Goal: Book appointment/travel/reservation

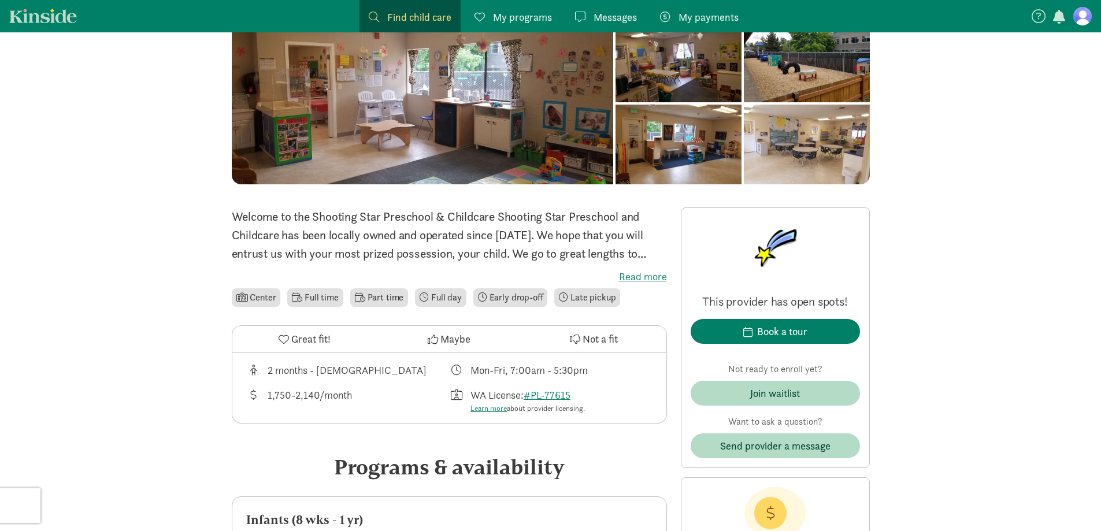
scroll to position [173, 0]
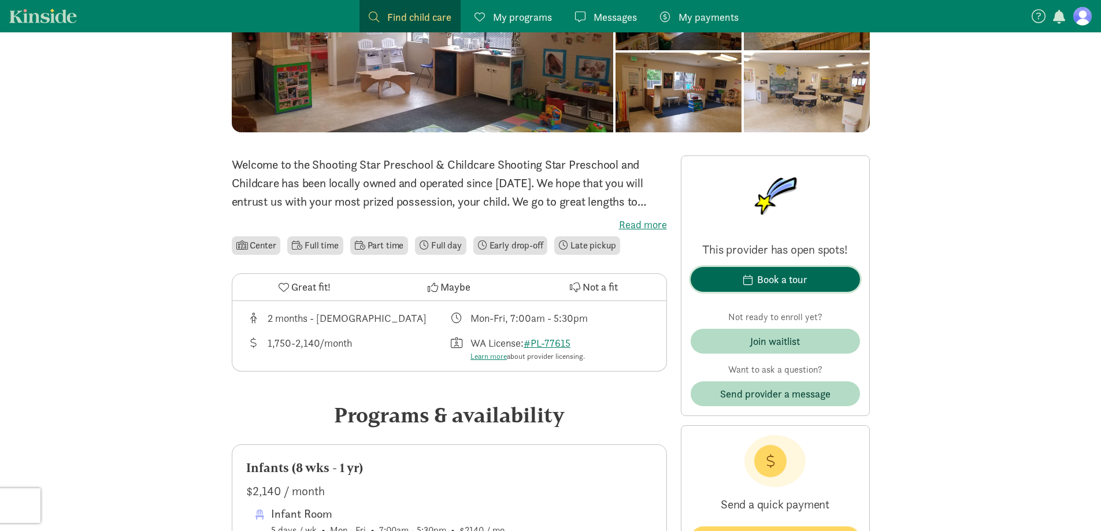
click at [815, 285] on span "Book a tour" at bounding box center [775, 280] width 151 height 16
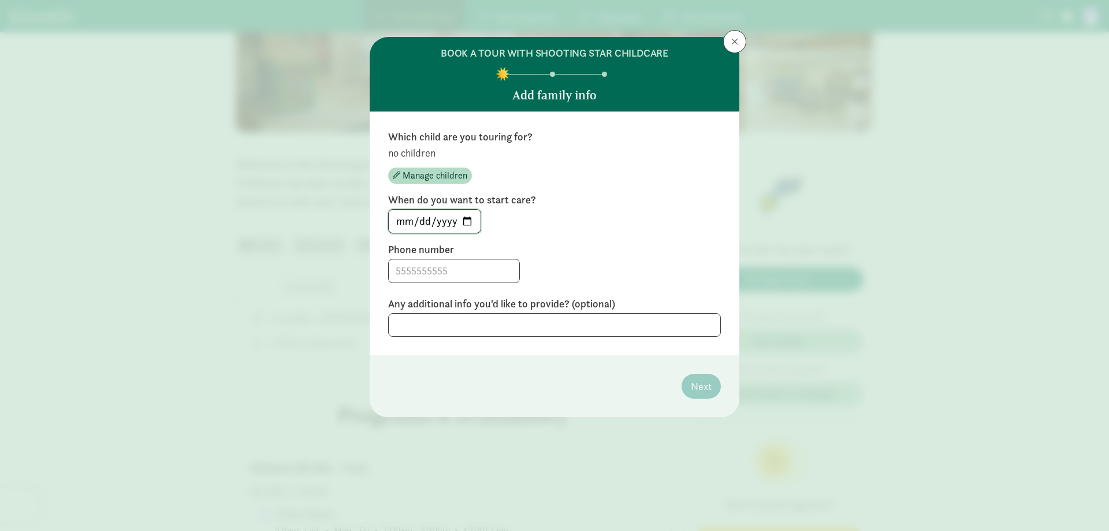
click at [434, 221] on input "[DATE]" at bounding box center [435, 221] width 92 height 23
click at [467, 219] on input "[DATE]" at bounding box center [435, 221] width 92 height 23
click at [422, 174] on span "Manage children" at bounding box center [435, 176] width 65 height 14
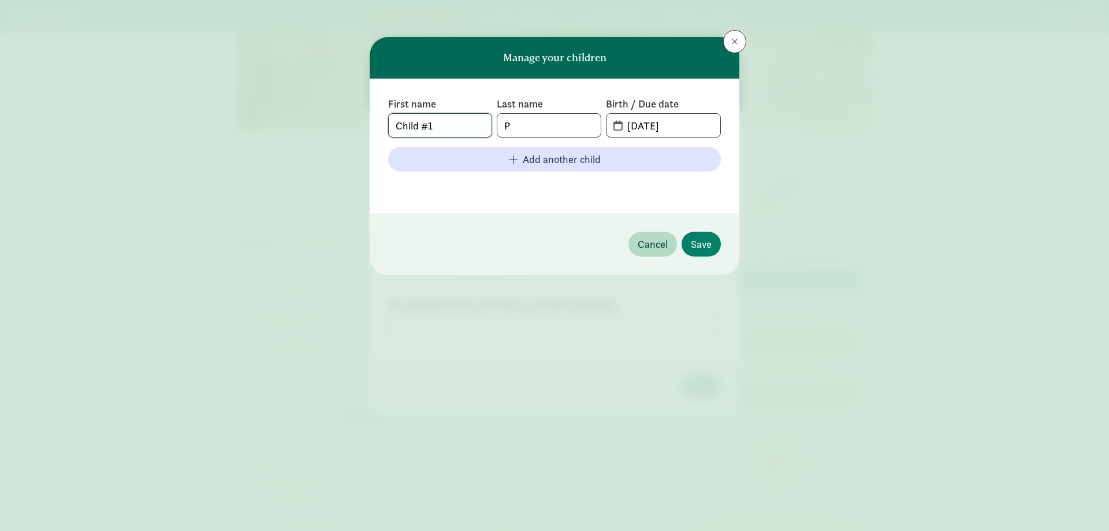
drag, startPoint x: 452, startPoint y: 125, endPoint x: 78, endPoint y: 122, distance: 373.8
click at [46, 122] on div "Manage your children First name Child #1 Last name P Birth / Due date [DATE] Ad…" at bounding box center [554, 265] width 1109 height 531
type input "[GEOGRAPHIC_DATA]"
click at [622, 126] on input "[DATE]" at bounding box center [670, 125] width 100 height 23
click at [616, 128] on span "[DATE]" at bounding box center [664, 125] width 114 height 23
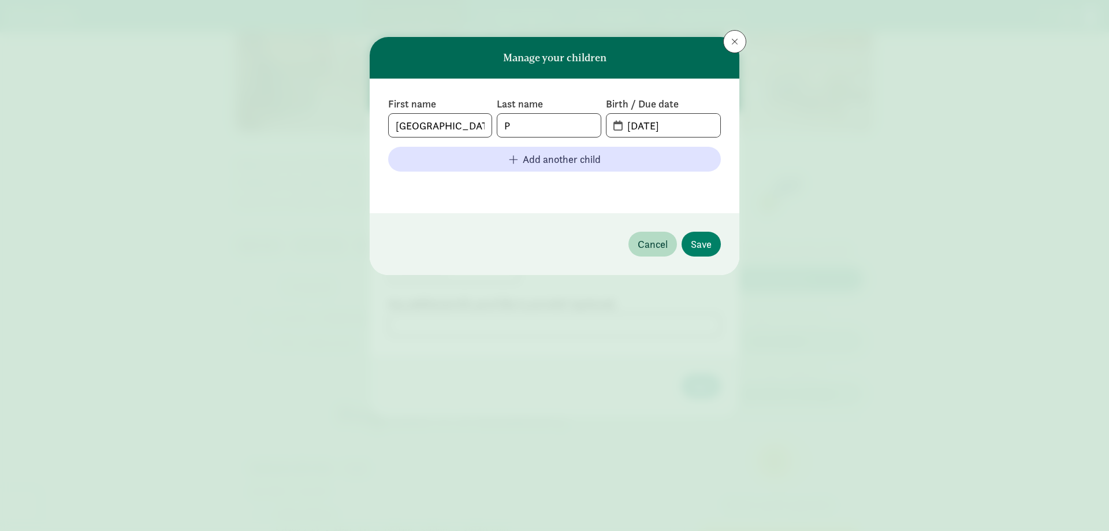
click at [618, 127] on span "[DATE]" at bounding box center [664, 125] width 114 height 23
drag, startPoint x: 704, startPoint y: 127, endPoint x: 387, endPoint y: 124, distance: 317.2
click at [387, 124] on div "First name Milan Last name P Birth / Due date [DATE] Add another child" at bounding box center [555, 146] width 370 height 135
type input "7"
type input "[DATE]"
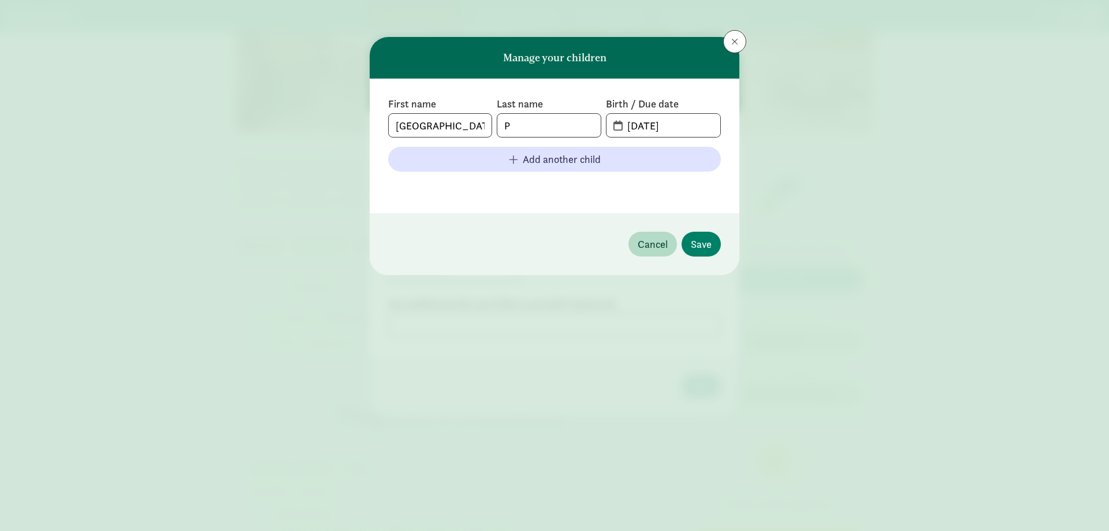
click at [690, 257] on footer "Cancel Save" at bounding box center [555, 244] width 370 height 62
click at [696, 244] on span "Save" at bounding box center [701, 244] width 21 height 16
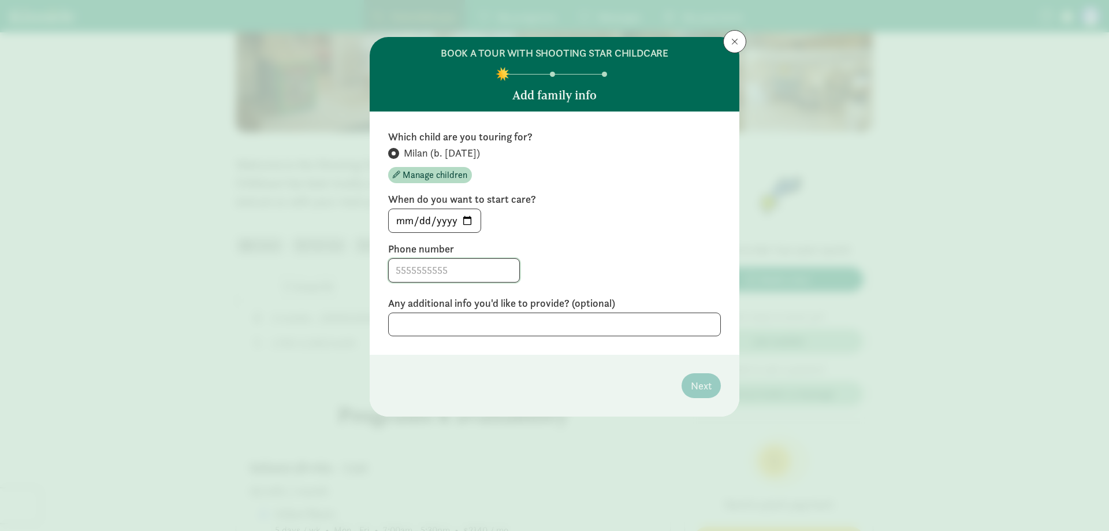
click at [393, 267] on input at bounding box center [454, 270] width 131 height 23
click at [465, 221] on input "[DATE]" at bounding box center [435, 220] width 92 height 23
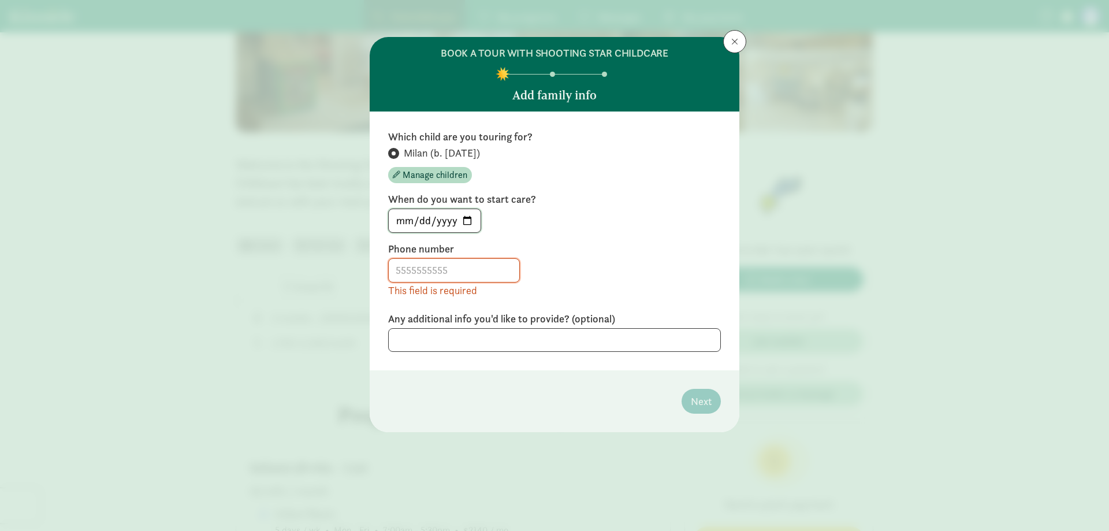
type input "[DATE]"
click at [418, 277] on input at bounding box center [454, 270] width 131 height 23
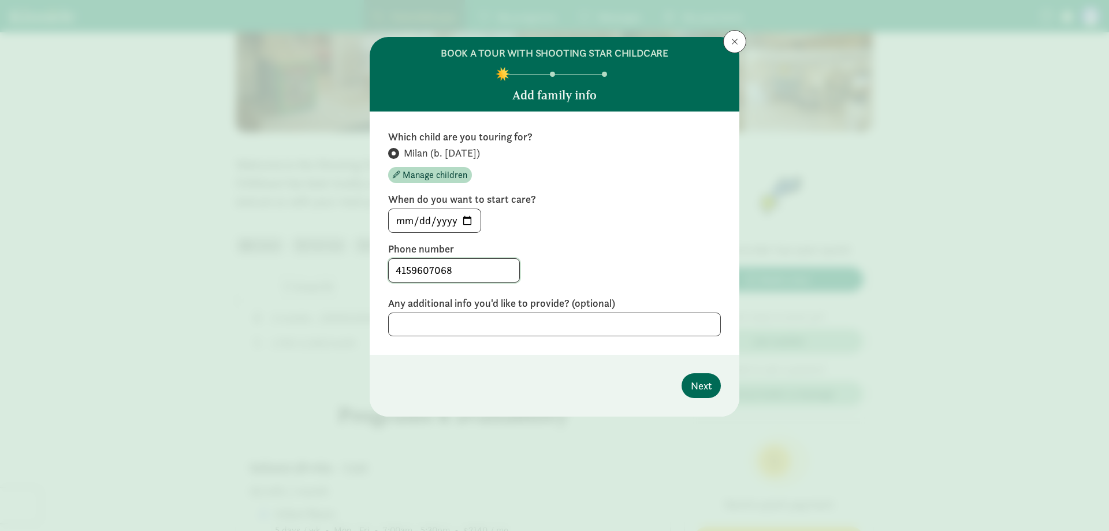
type input "4159607068"
click at [704, 388] on span "Next" at bounding box center [701, 386] width 21 height 16
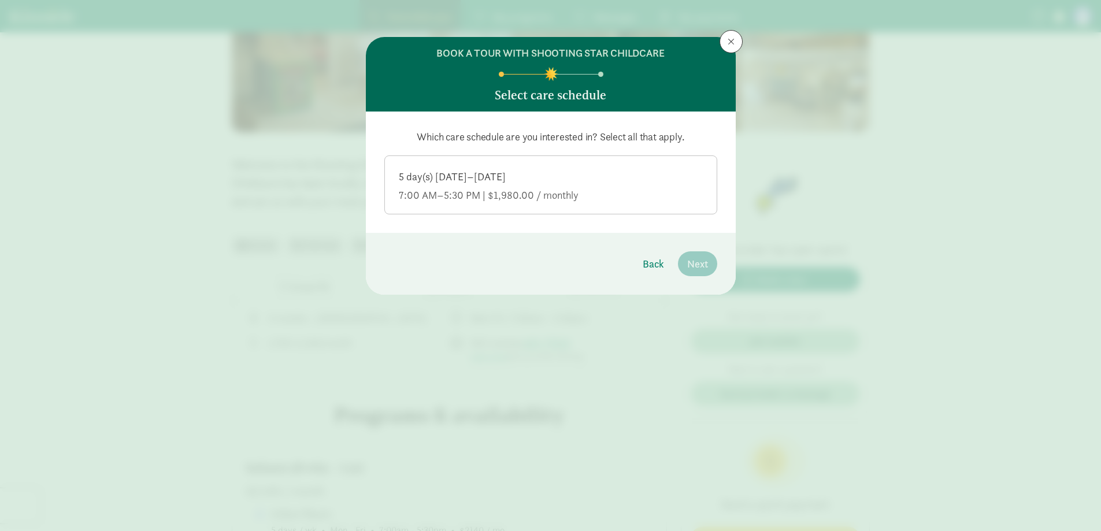
click at [518, 196] on div "7:00 AM–5:30 PM | $1,980.00 / monthly" at bounding box center [551, 195] width 304 height 14
click at [0, 0] on input "5 day(s) [DATE]–[DATE] 7:00 AM–5:30 PM | $1,980.00 / monthly" at bounding box center [0, 0] width 0 height 0
click at [698, 269] on span "Next" at bounding box center [697, 264] width 21 height 16
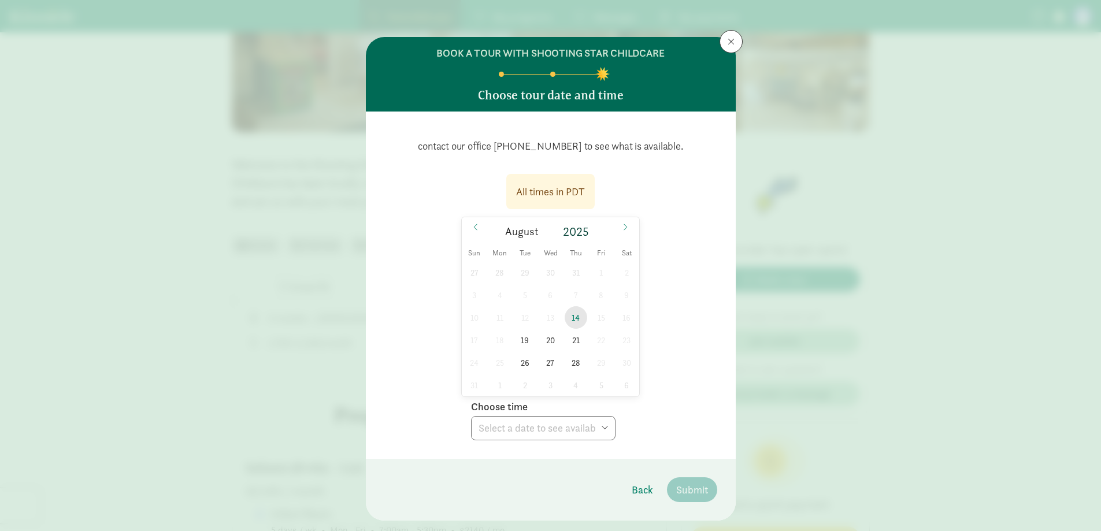
click at [576, 316] on span "14" at bounding box center [575, 317] width 23 height 23
click at [512, 433] on select "Choose time 07:00 AM 07:15 AM 07:30 AM 07:45 AM 08:00 AM 08:15 AM 08:30 AM 08:4…" at bounding box center [543, 428] width 144 height 24
click at [677, 354] on div "All times in PDT [DATE] [DATE] Sun Mon Tue Wed Thu Fri Sat 27 28 29 30 31 1 2 3…" at bounding box center [550, 303] width 333 height 273
click at [574, 316] on span "14" at bounding box center [575, 317] width 23 height 23
click at [571, 429] on select "Choose time 07:00 AM 07:15 AM 07:30 AM 07:45 AM 08:00 AM 08:15 AM 08:30 AM 08:4…" at bounding box center [543, 428] width 144 height 24
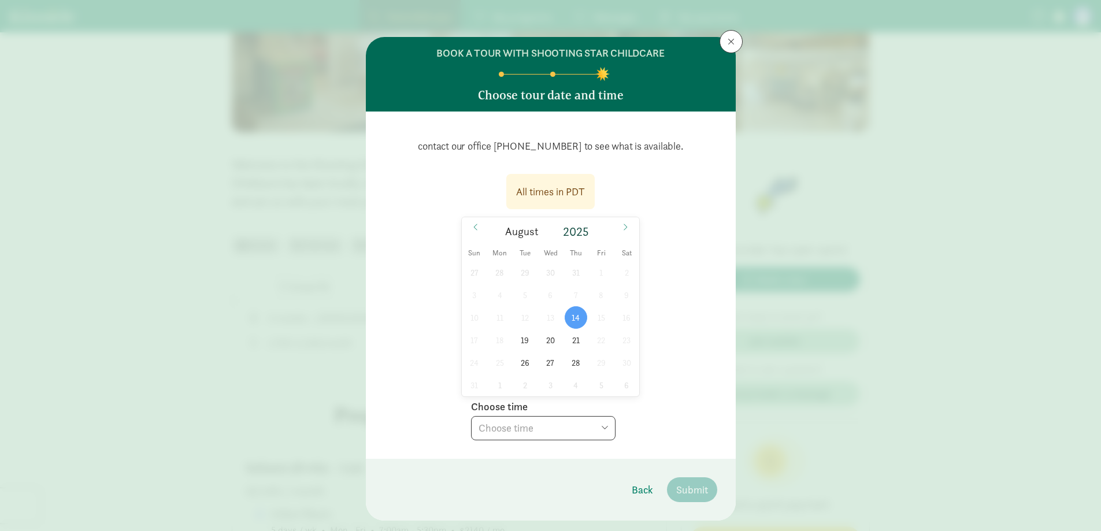
select select "[DATE]T08:00:00.000-07:00"
click at [471, 416] on select "Choose time 07:00 AM 07:15 AM 07:30 AM 07:45 AM 08:00 AM 08:15 AM 08:30 AM 08:4…" at bounding box center [543, 428] width 144 height 24
click at [547, 434] on select "Choose time 07:00 AM 07:15 AM 07:30 AM 07:45 AM 08:00 AM 08:15 AM 08:30 AM 08:4…" at bounding box center [543, 428] width 144 height 24
click at [584, 429] on select "Choose time 07:00 AM 07:15 AM 07:30 AM 07:45 AM 08:00 AM 08:15 AM 08:30 AM 08:4…" at bounding box center [543, 428] width 144 height 24
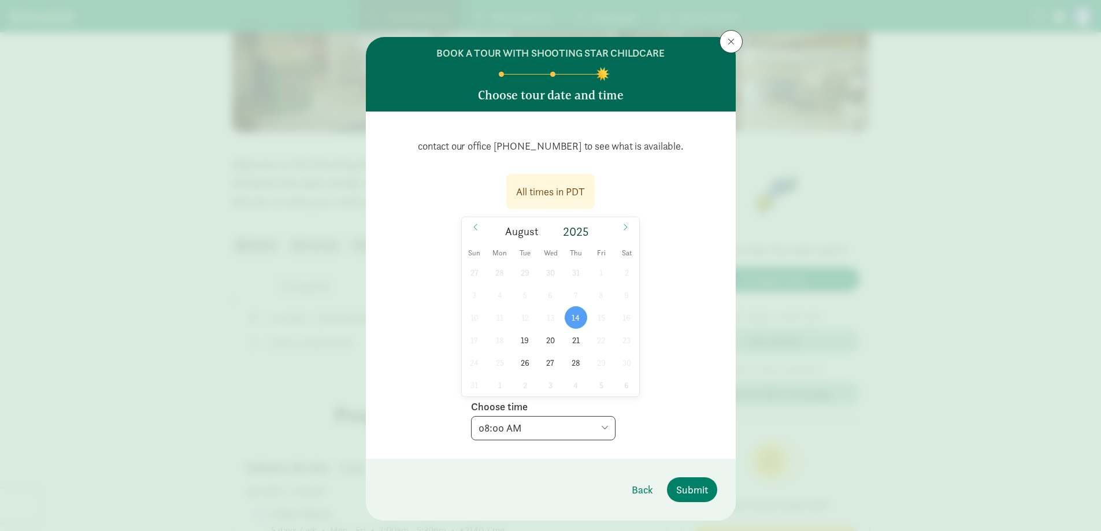
click at [471, 416] on select "Choose time 07:00 AM 07:15 AM 07:30 AM 07:45 AM 08:00 AM 08:15 AM 08:30 AM 08:4…" at bounding box center [543, 428] width 144 height 24
click at [700, 497] on button "Submit" at bounding box center [692, 489] width 50 height 25
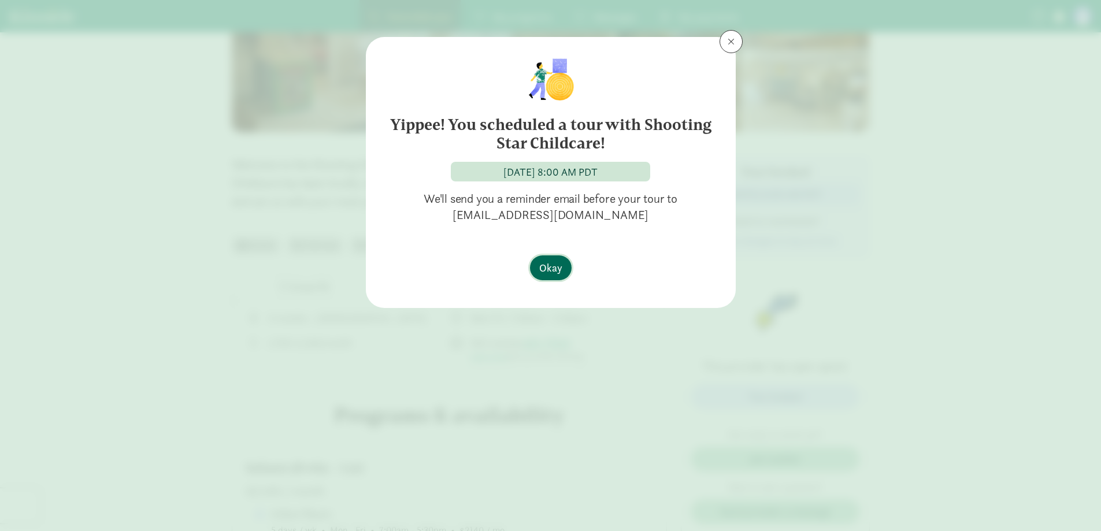
click at [547, 279] on button "Okay" at bounding box center [551, 267] width 42 height 25
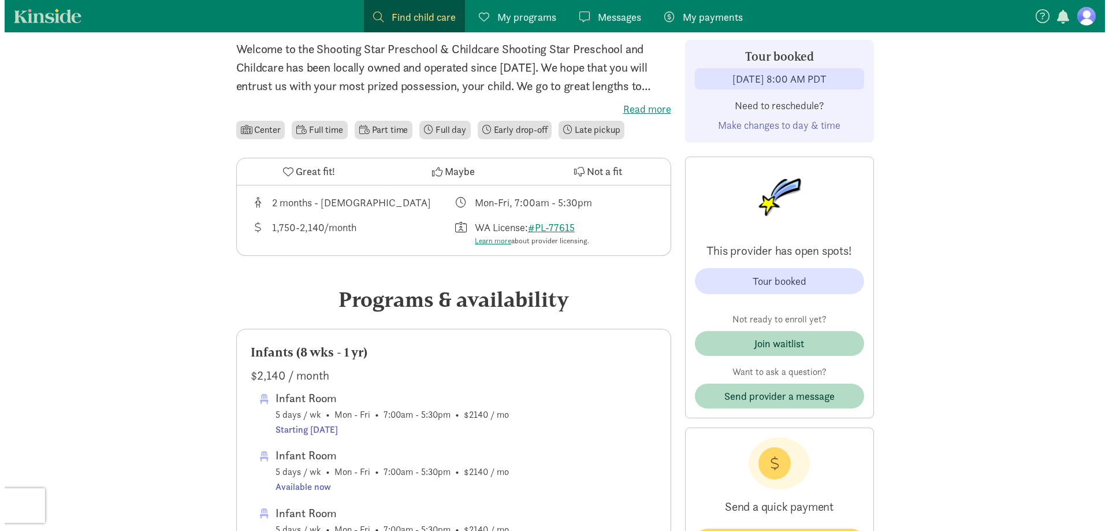
scroll to position [0, 0]
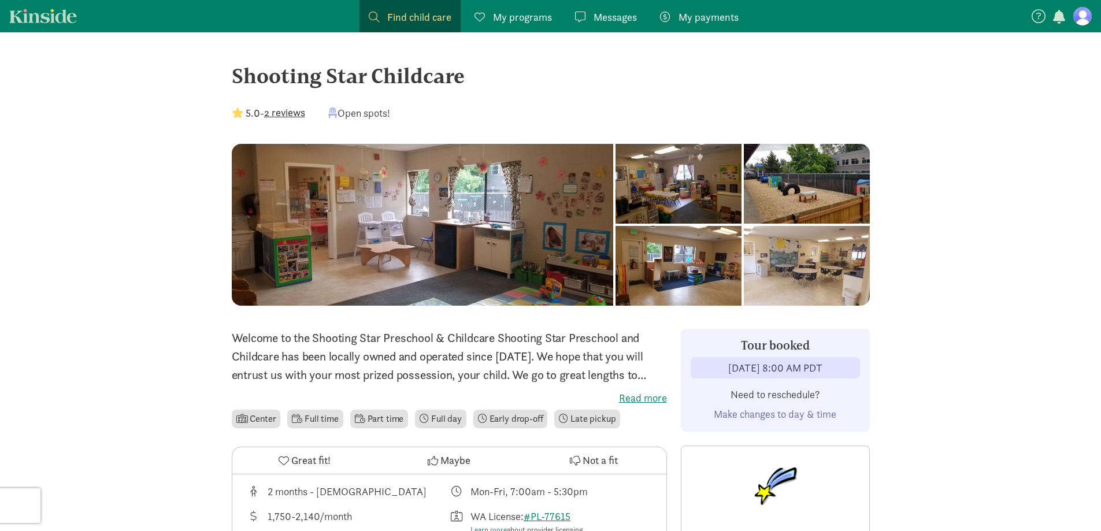
click at [811, 414] on span "Make changes to day & time" at bounding box center [775, 413] width 122 height 13
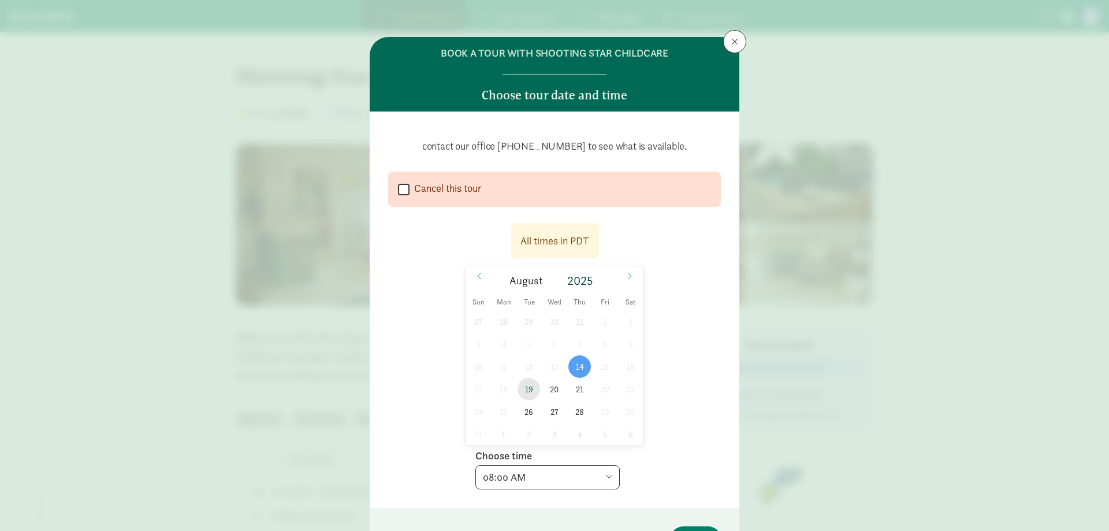
click at [523, 390] on span "19" at bounding box center [529, 389] width 23 height 23
click at [578, 365] on span "14" at bounding box center [579, 366] width 23 height 23
click at [575, 480] on select "Choose time 07:00 AM 07:15 AM 07:30 AM 07:45 AM 08:00 AM 08:15 AM 08:30 AM 08:4…" at bounding box center [547, 477] width 144 height 24
click at [655, 419] on div "All times in PDT [DATE] [DATE] Sun Mon Tue Wed Thu Fri Sat 27 28 29 30 31 1 2 3…" at bounding box center [554, 352] width 333 height 273
click at [522, 388] on span "19" at bounding box center [529, 389] width 23 height 23
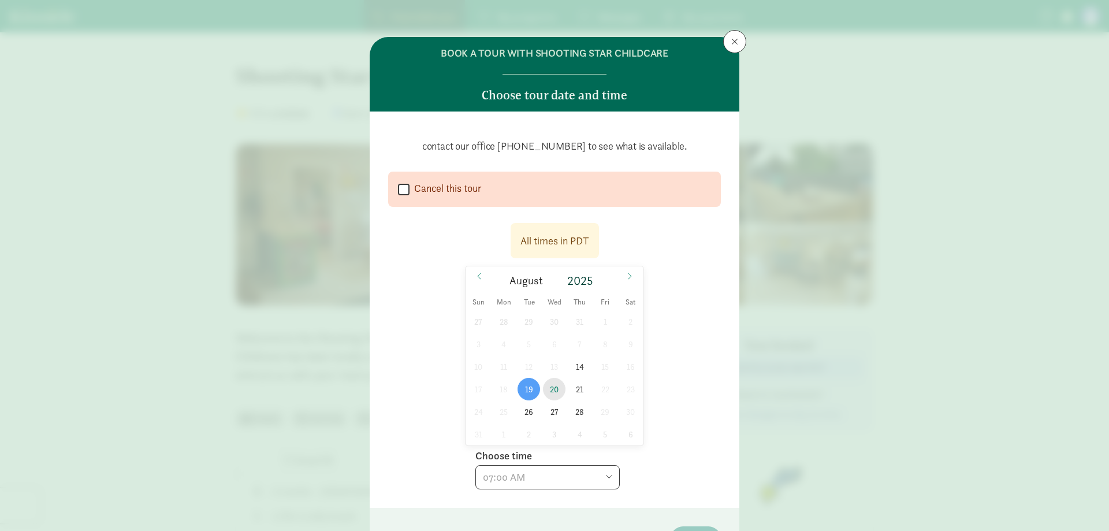
click at [552, 386] on span "20" at bounding box center [554, 389] width 23 height 23
click at [564, 481] on select "Choose time 07:00 AM 07:15 AM 07:30 AM 07:45 AM 08:00 AM 08:15 AM 08:30 AM 08:4…" at bounding box center [547, 477] width 144 height 24
select select "[DATE]T08:00:00.000-07:00"
click at [475, 465] on select "Choose time 07:00 AM 07:15 AM 07:30 AM 07:45 AM 08:00 AM 08:15 AM 08:30 AM 08:4…" at bounding box center [547, 477] width 144 height 24
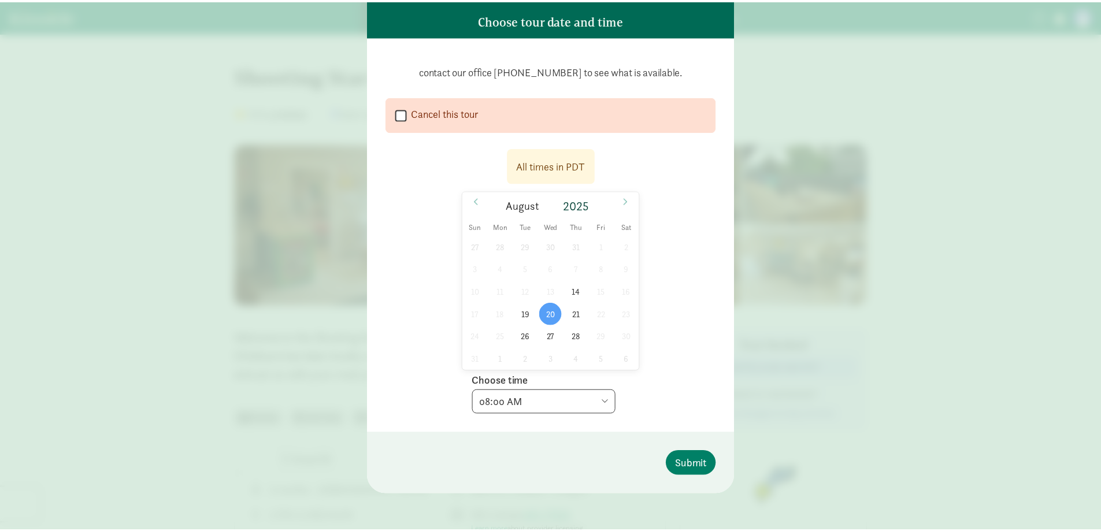
scroll to position [76, 0]
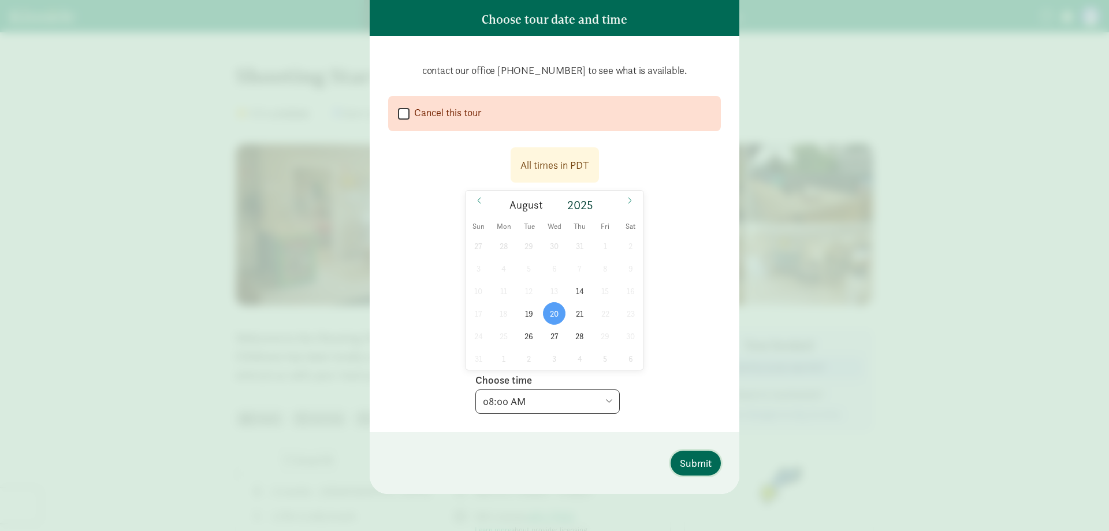
click at [700, 462] on span "Submit" at bounding box center [696, 463] width 32 height 16
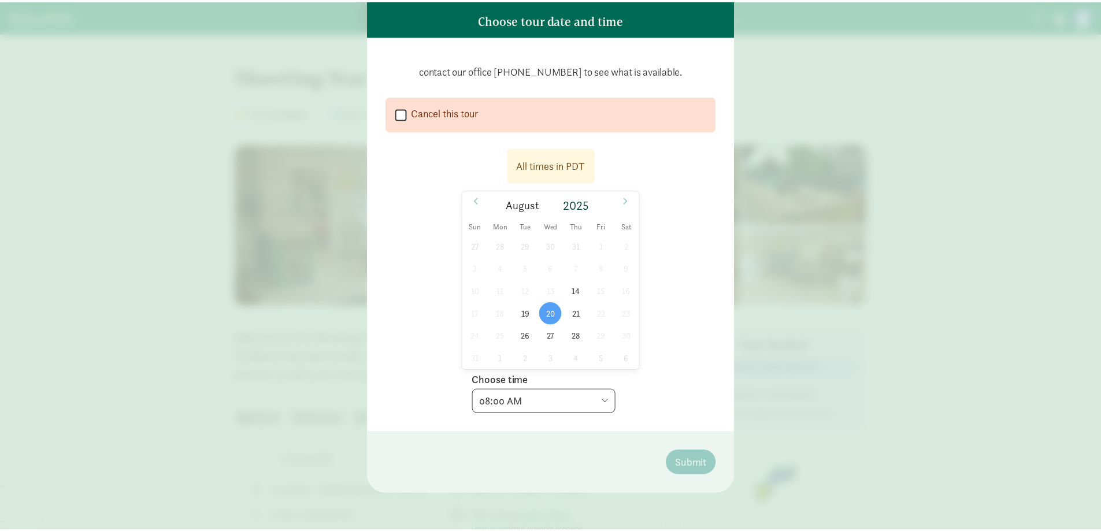
scroll to position [0, 0]
